Goal: Feedback & Contribution: Leave review/rating

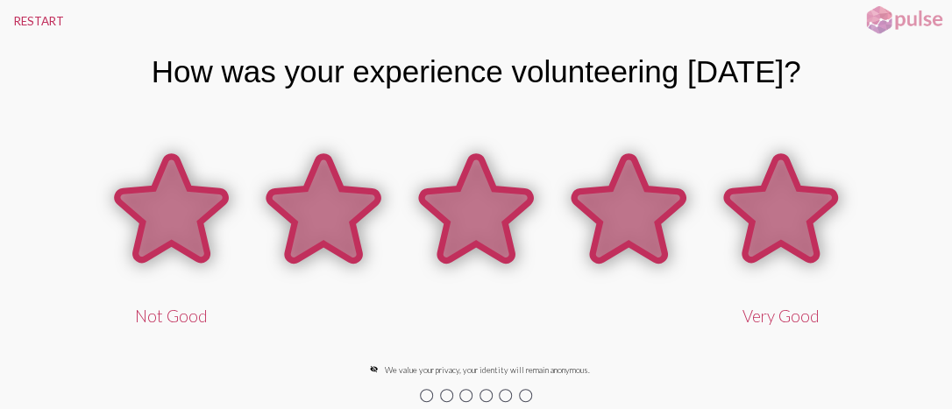
click at [768, 202] on icon at bounding box center [780, 208] width 109 height 103
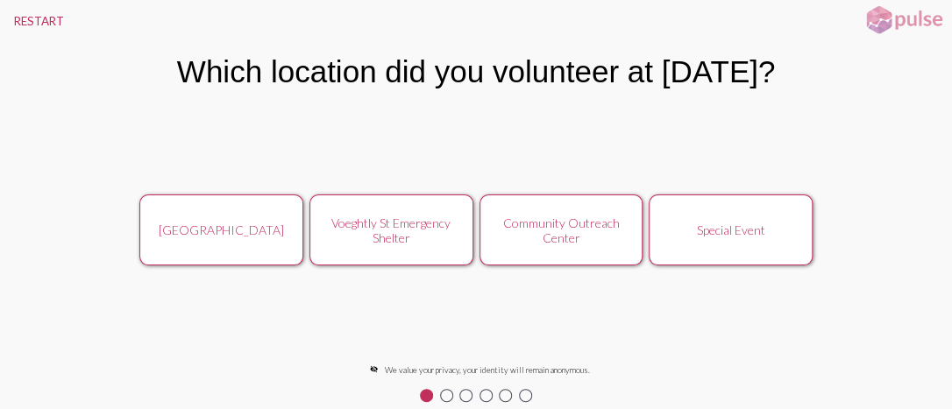
click at [390, 233] on div "Voeghtly St Emergency Shelter" at bounding box center [390, 231] width 145 height 30
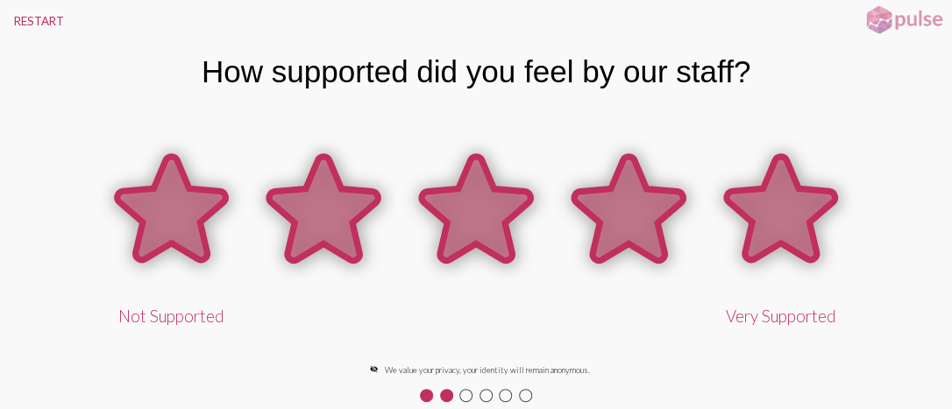
click at [777, 233] on icon at bounding box center [780, 208] width 109 height 103
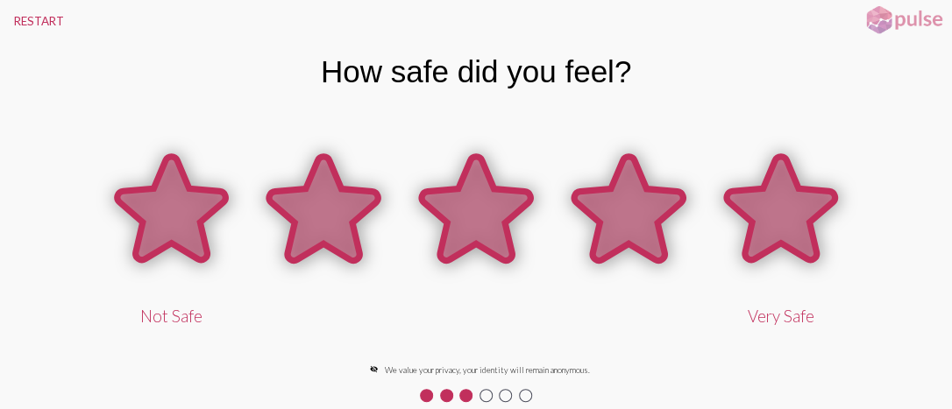
click at [813, 231] on icon at bounding box center [780, 208] width 109 height 103
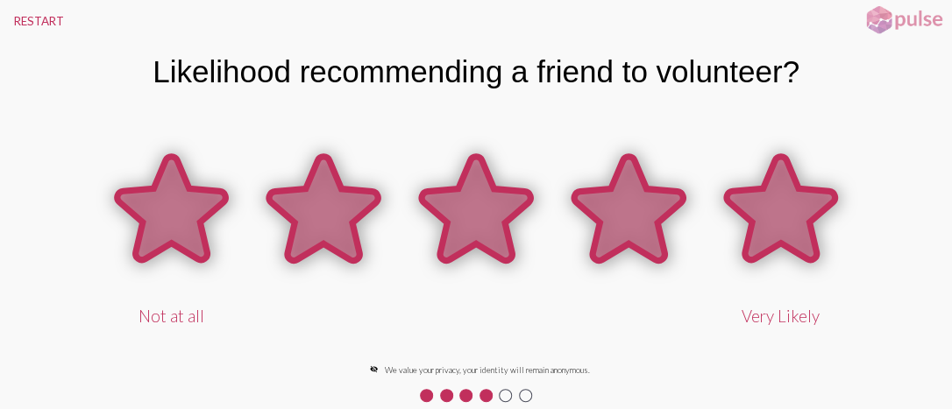
click at [813, 231] on icon at bounding box center [780, 208] width 109 height 103
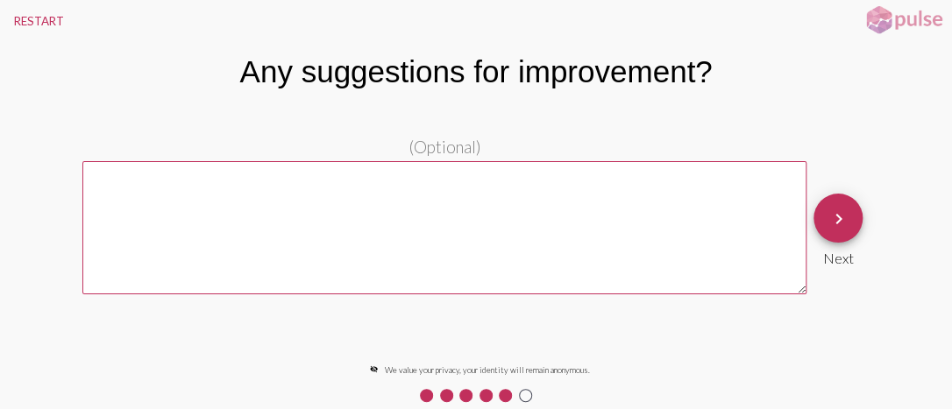
click at [674, 228] on textarea at bounding box center [444, 227] width 725 height 133
type textarea "None"
click at [830, 223] on mat-icon "keyboard_arrow_right" at bounding box center [837, 219] width 21 height 21
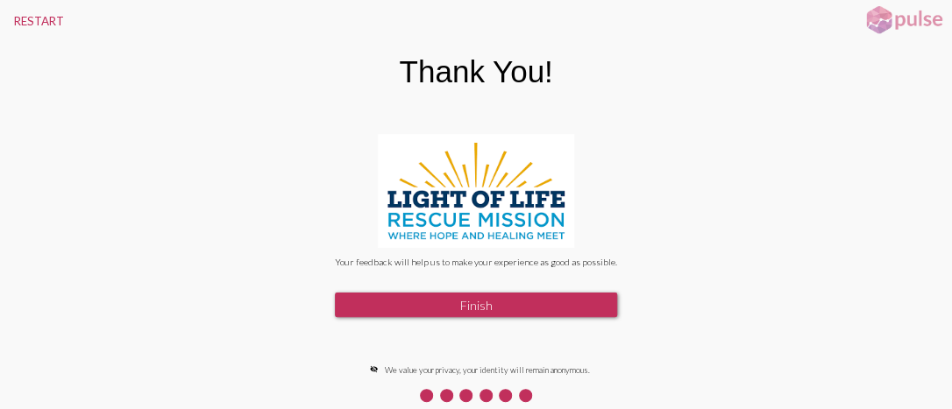
click at [572, 309] on button "Finish" at bounding box center [476, 305] width 282 height 25
